Goal: Entertainment & Leisure: Consume media (video, audio)

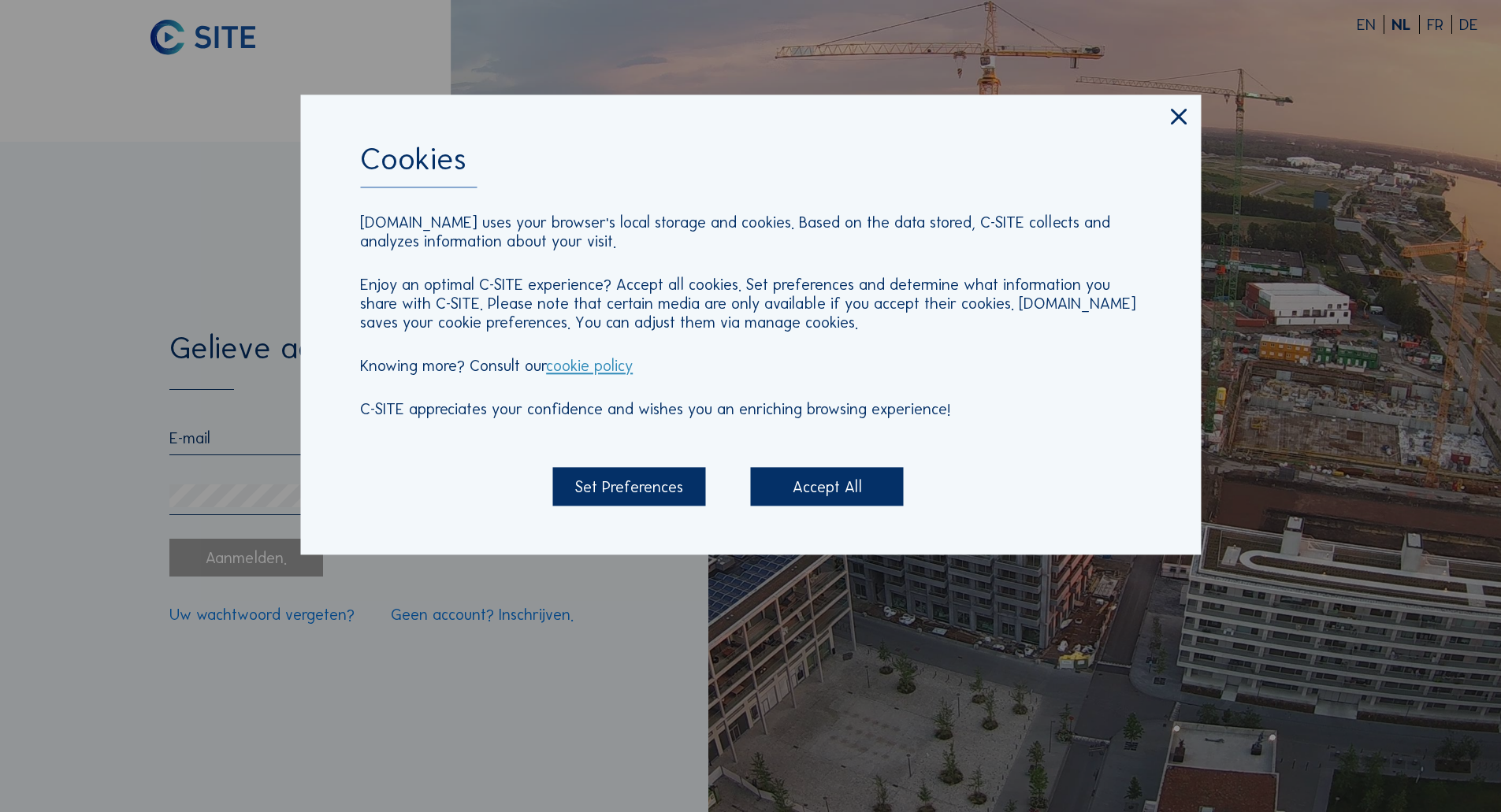
type input "[EMAIL_ADDRESS][DOMAIN_NAME]"
click at [811, 486] on div "Accept All" at bounding box center [828, 486] width 153 height 38
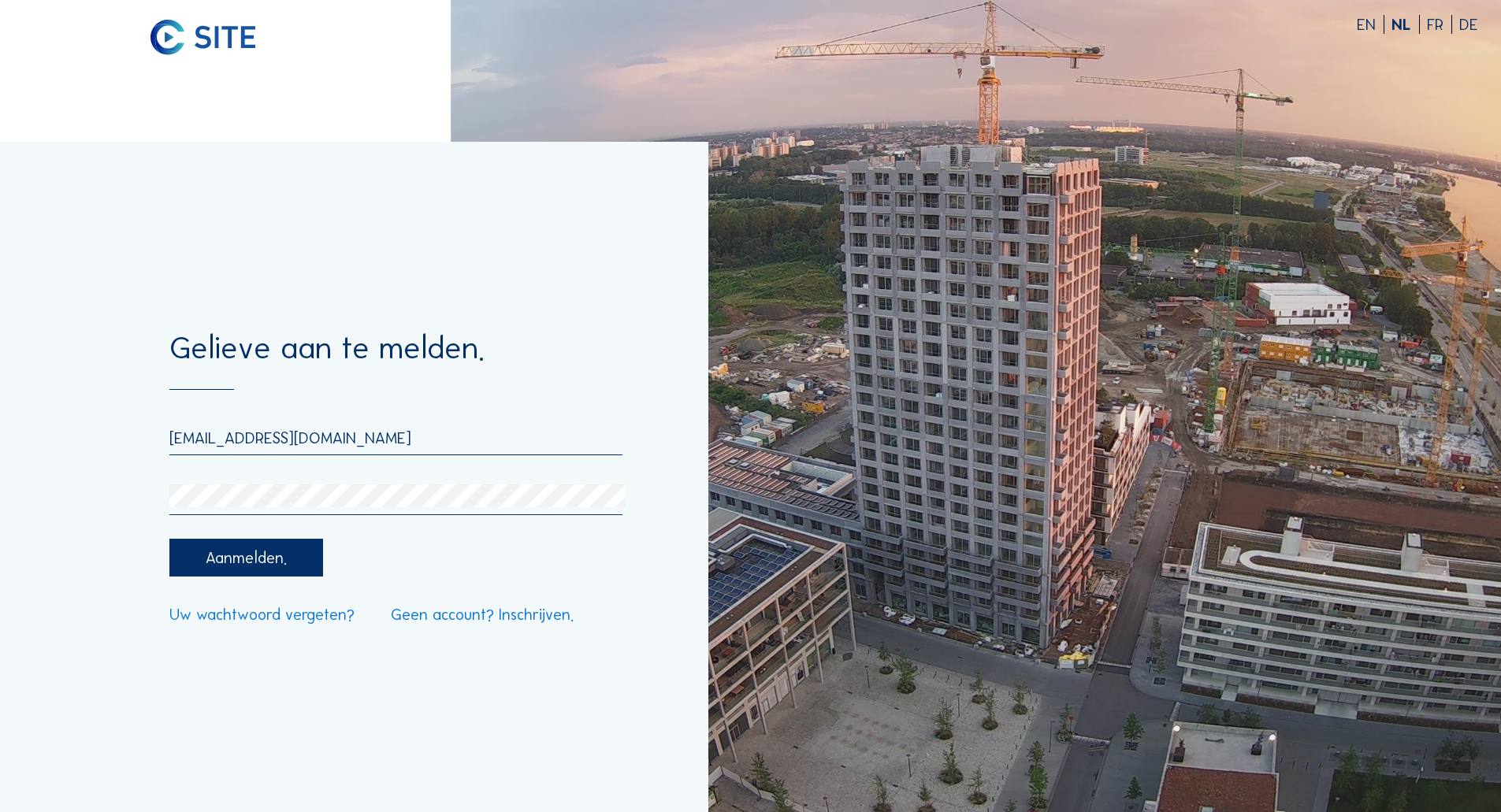
click at [281, 571] on div "Aanmelden." at bounding box center [246, 558] width 153 height 38
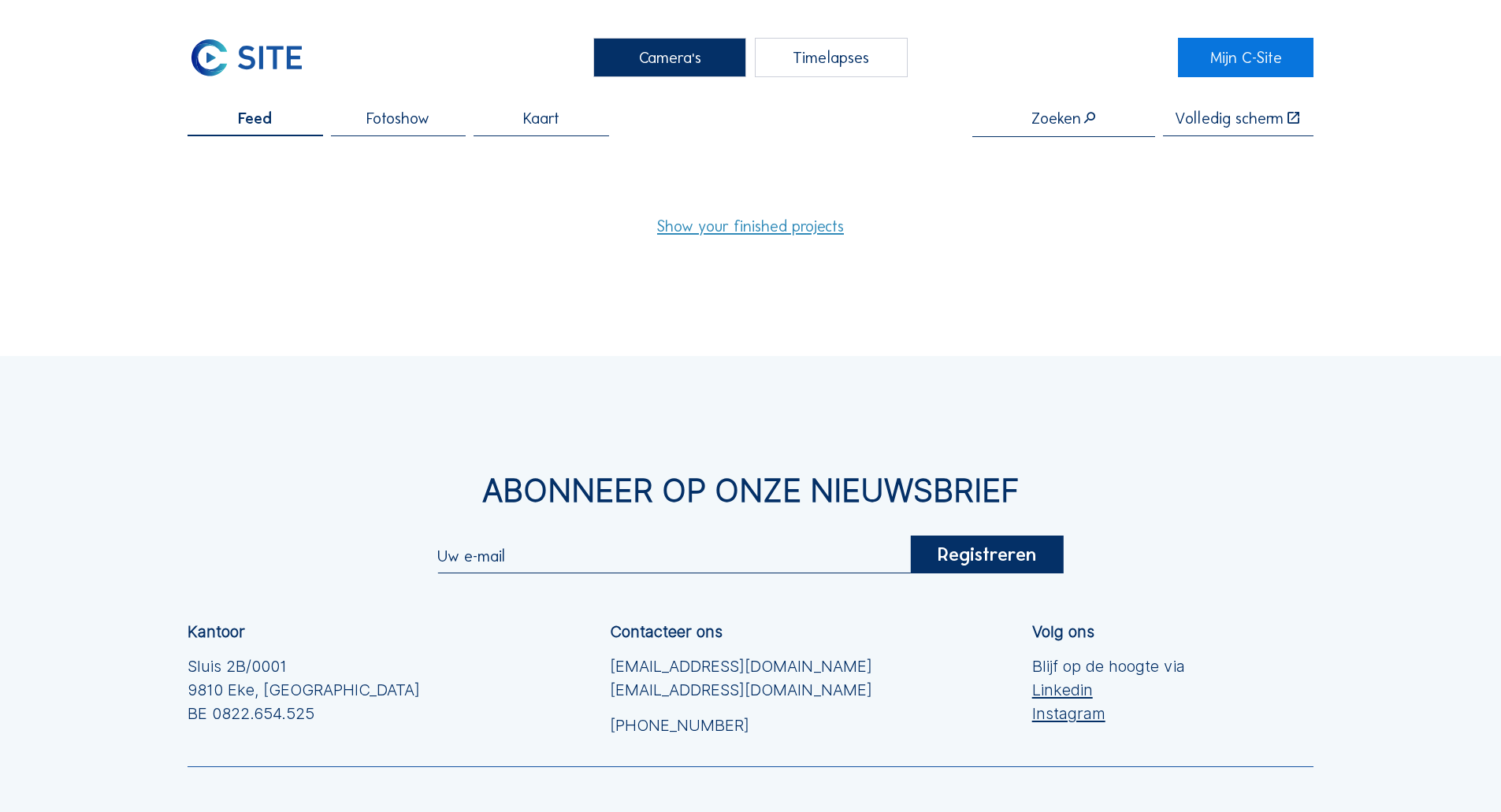
click at [818, 69] on div "Timelapses" at bounding box center [832, 57] width 153 height 40
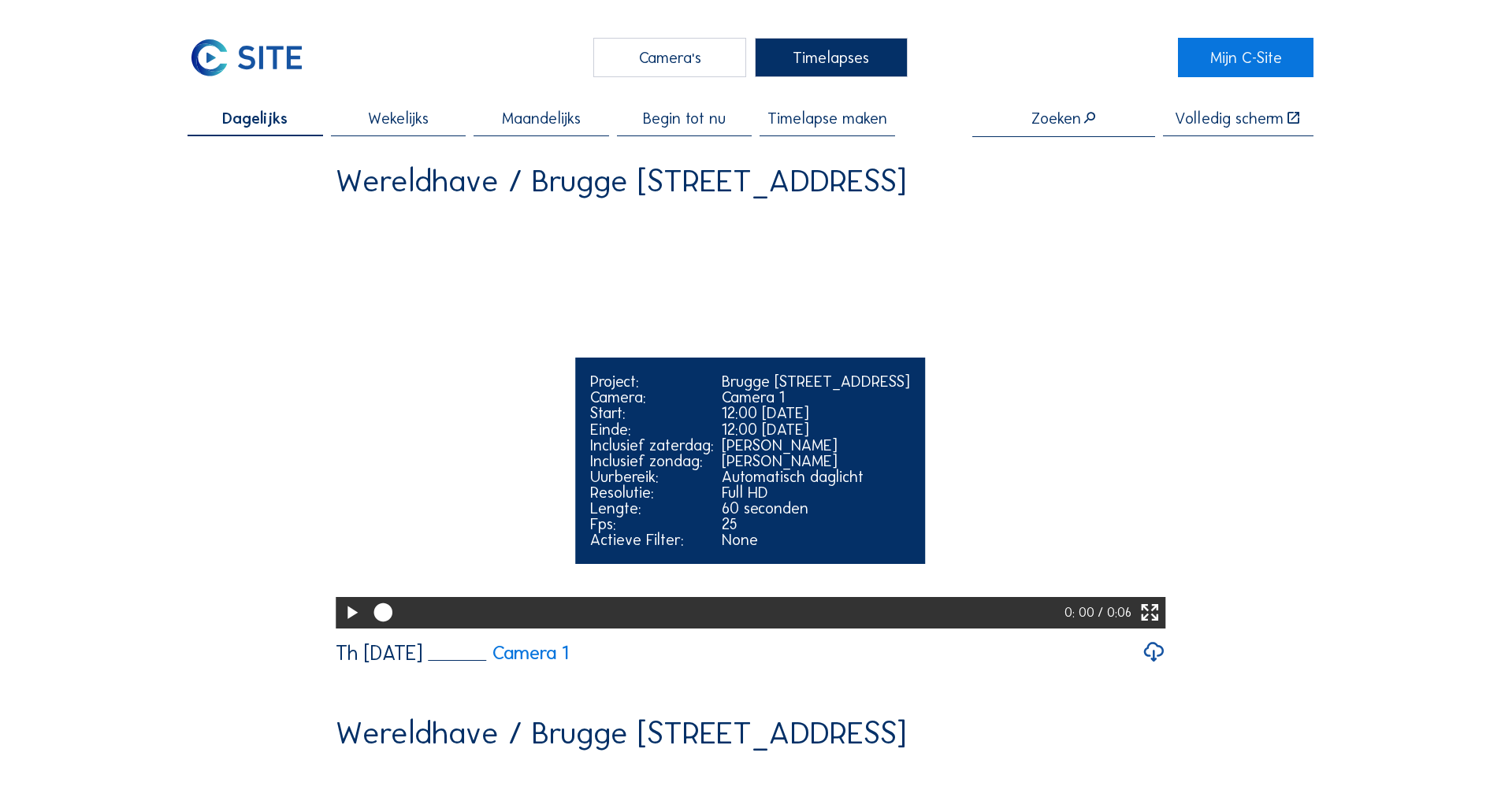
click at [336, 629] on div at bounding box center [351, 613] width 31 height 31
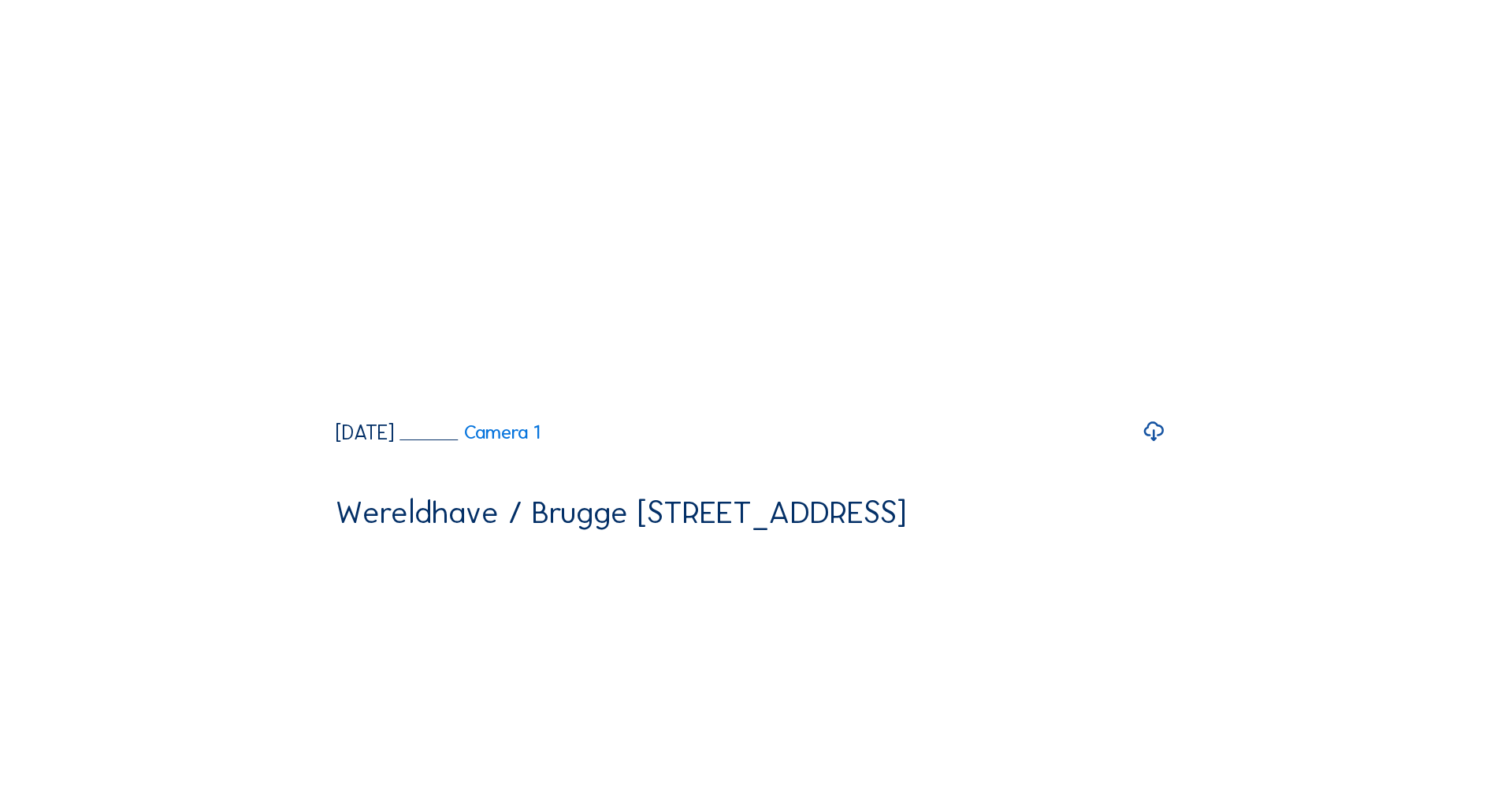
scroll to position [788, 0]
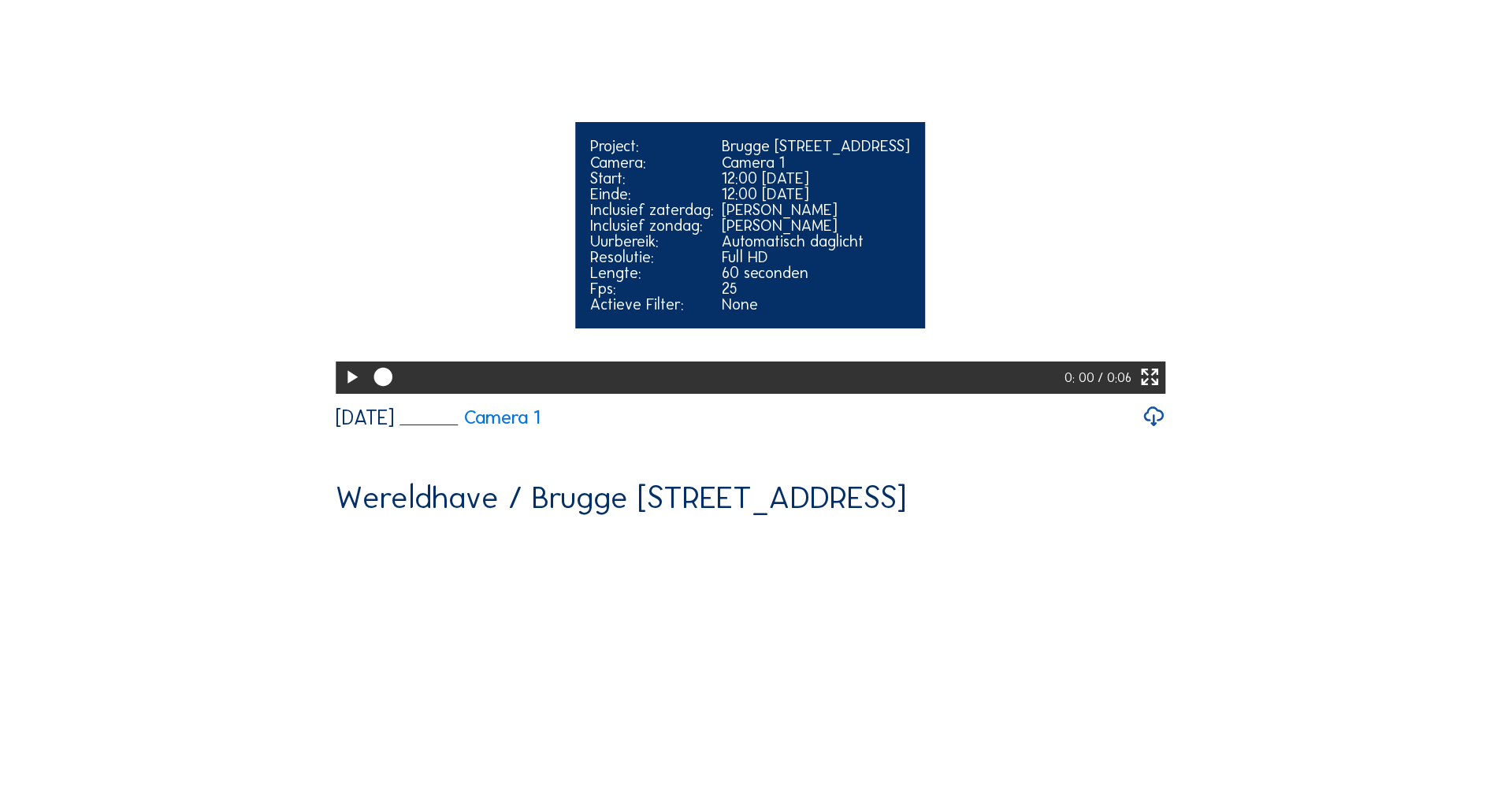
click at [343, 391] on icon at bounding box center [351, 377] width 22 height 27
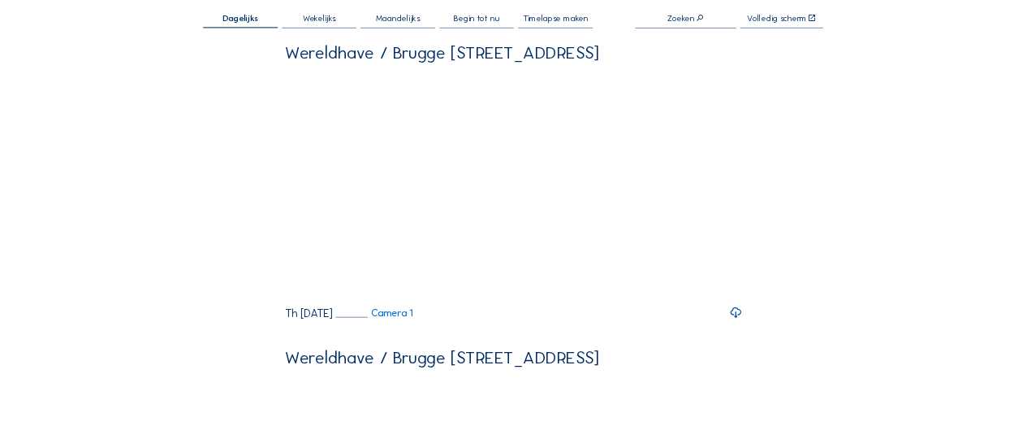
scroll to position [0, 0]
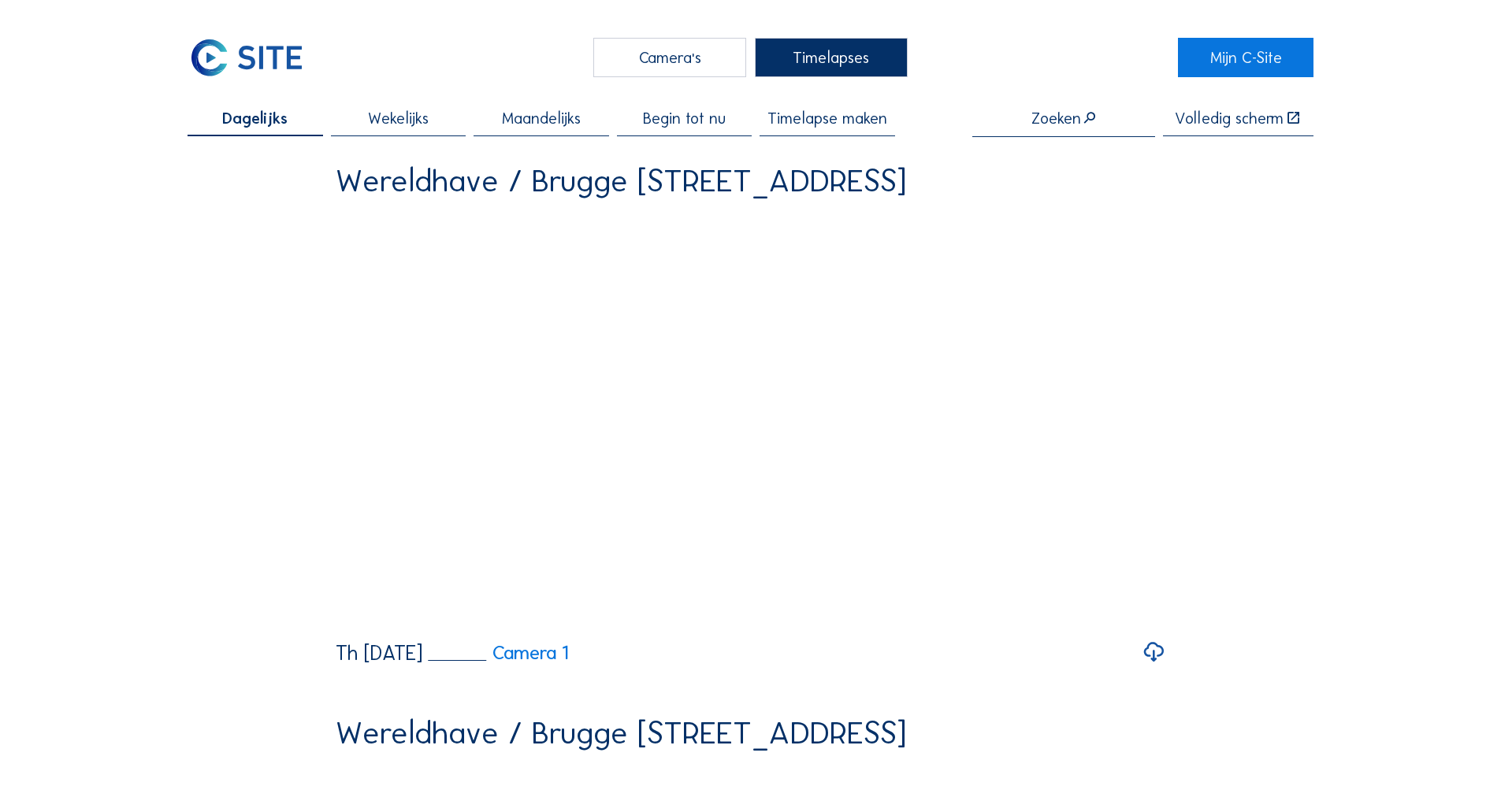
click at [666, 130] on div "Begin tot nu" at bounding box center [684, 124] width 135 height 27
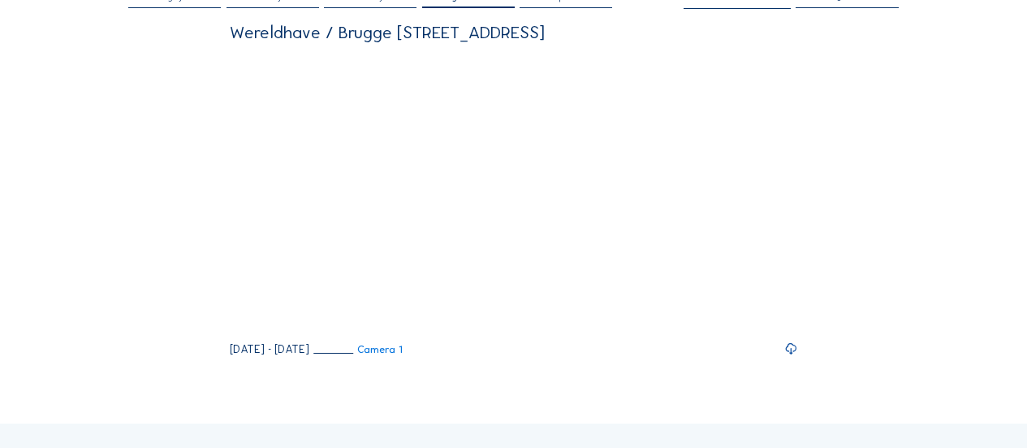
scroll to position [81, 0]
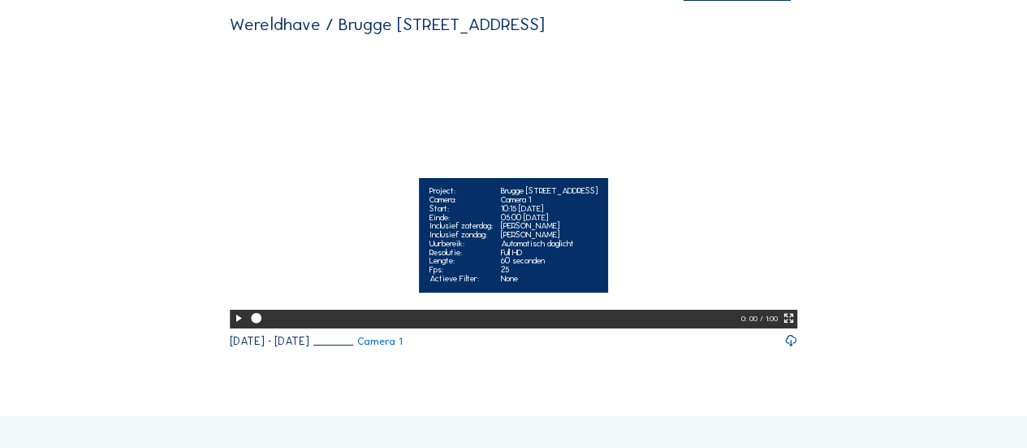
click at [232, 326] on icon at bounding box center [238, 318] width 12 height 15
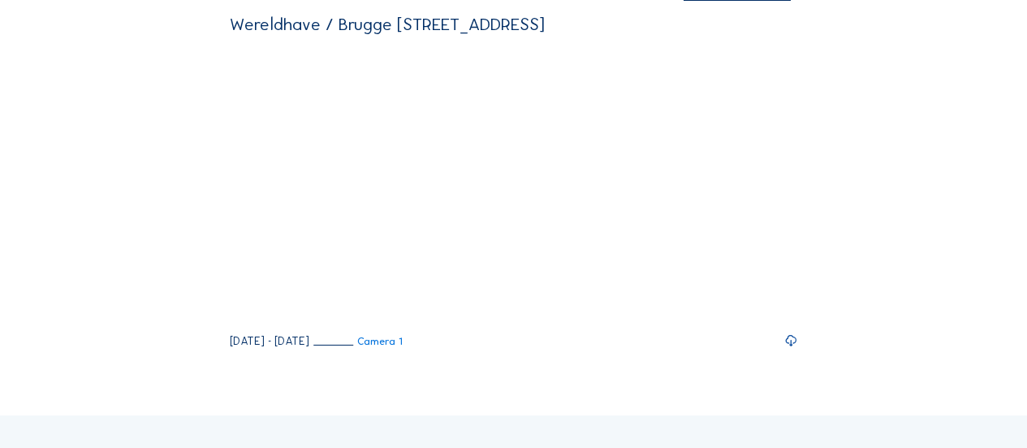
drag, startPoint x: 249, startPoint y: 356, endPoint x: 240, endPoint y: 367, distance: 14.0
click at [250, 322] on div at bounding box center [489, 319] width 478 height 5
